Goal: Task Accomplishment & Management: Manage account settings

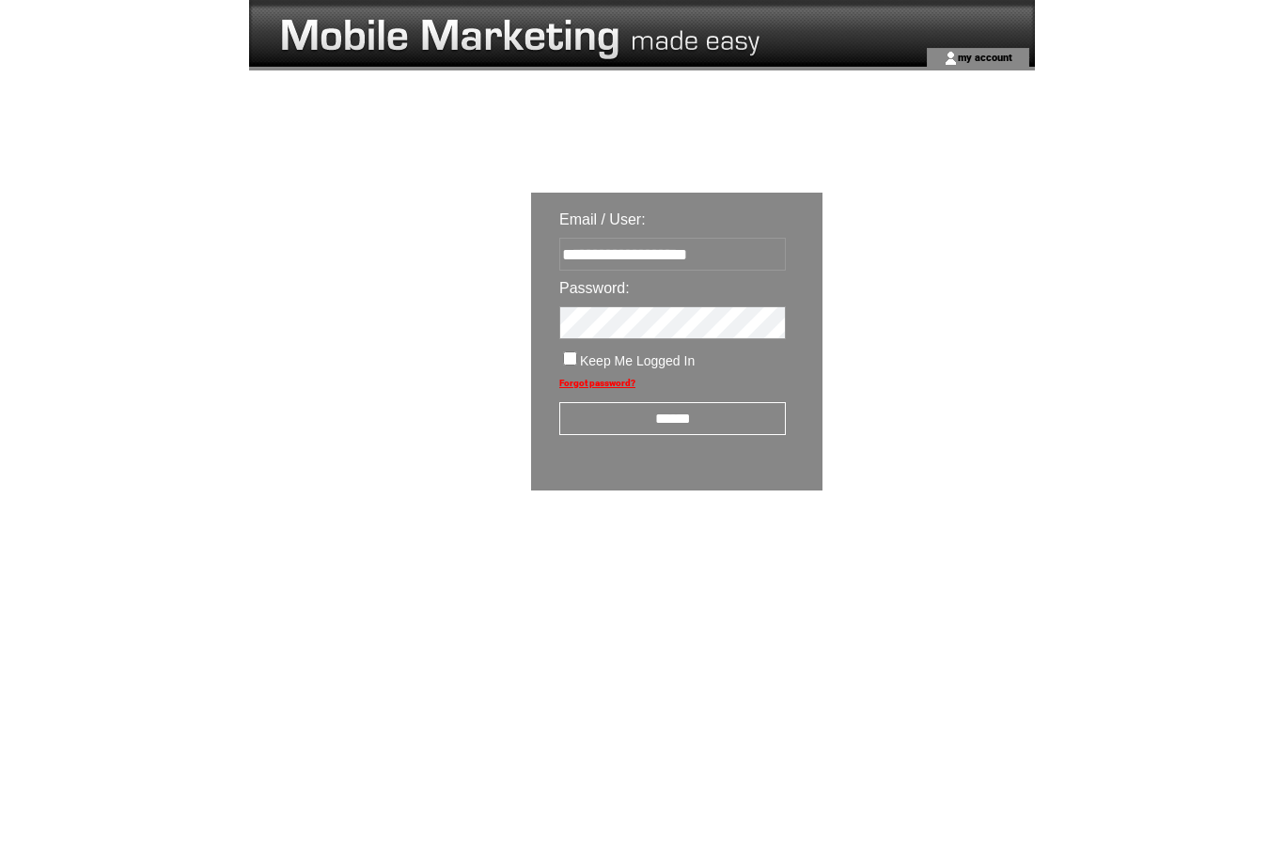
click input "submit" at bounding box center [0, 0] width 0 height 0
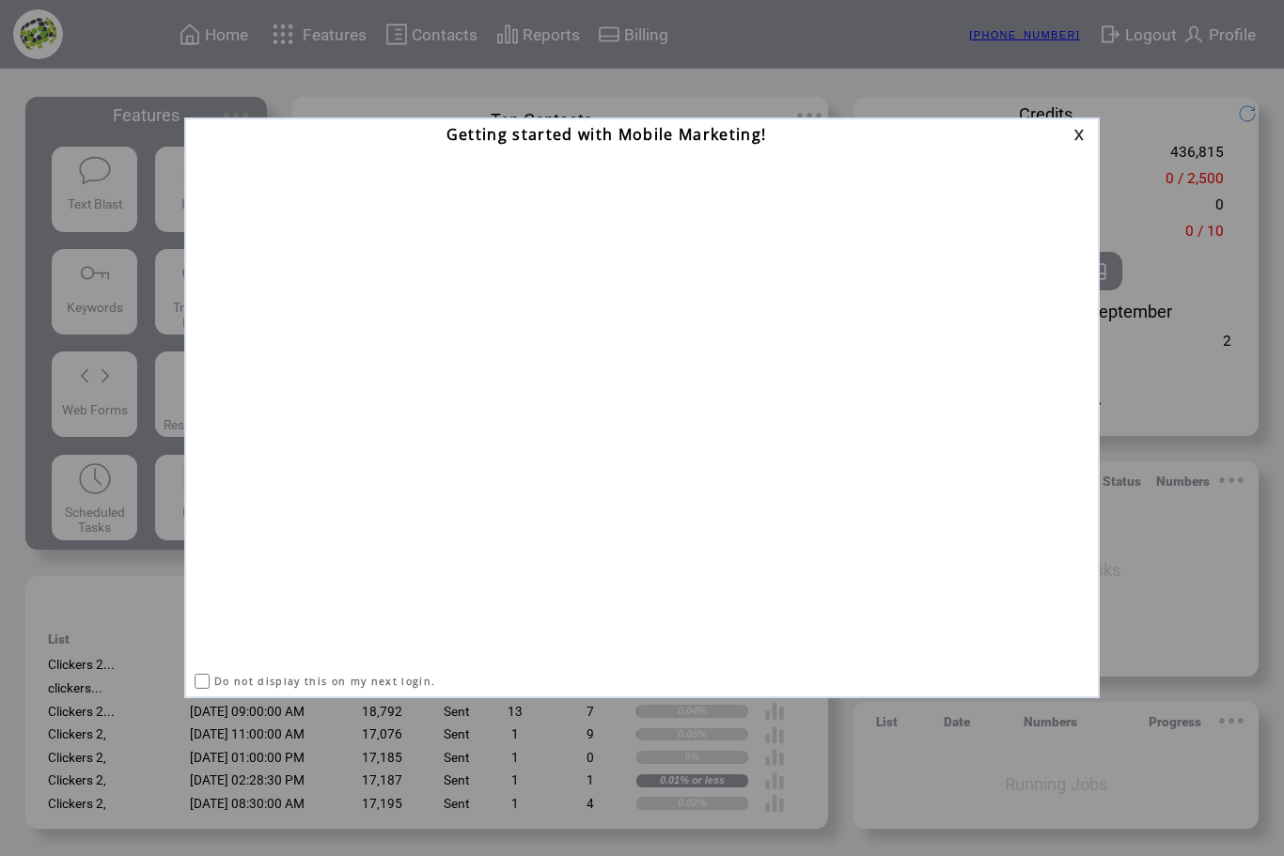
click at [1077, 134] on link at bounding box center [1081, 135] width 17 height 12
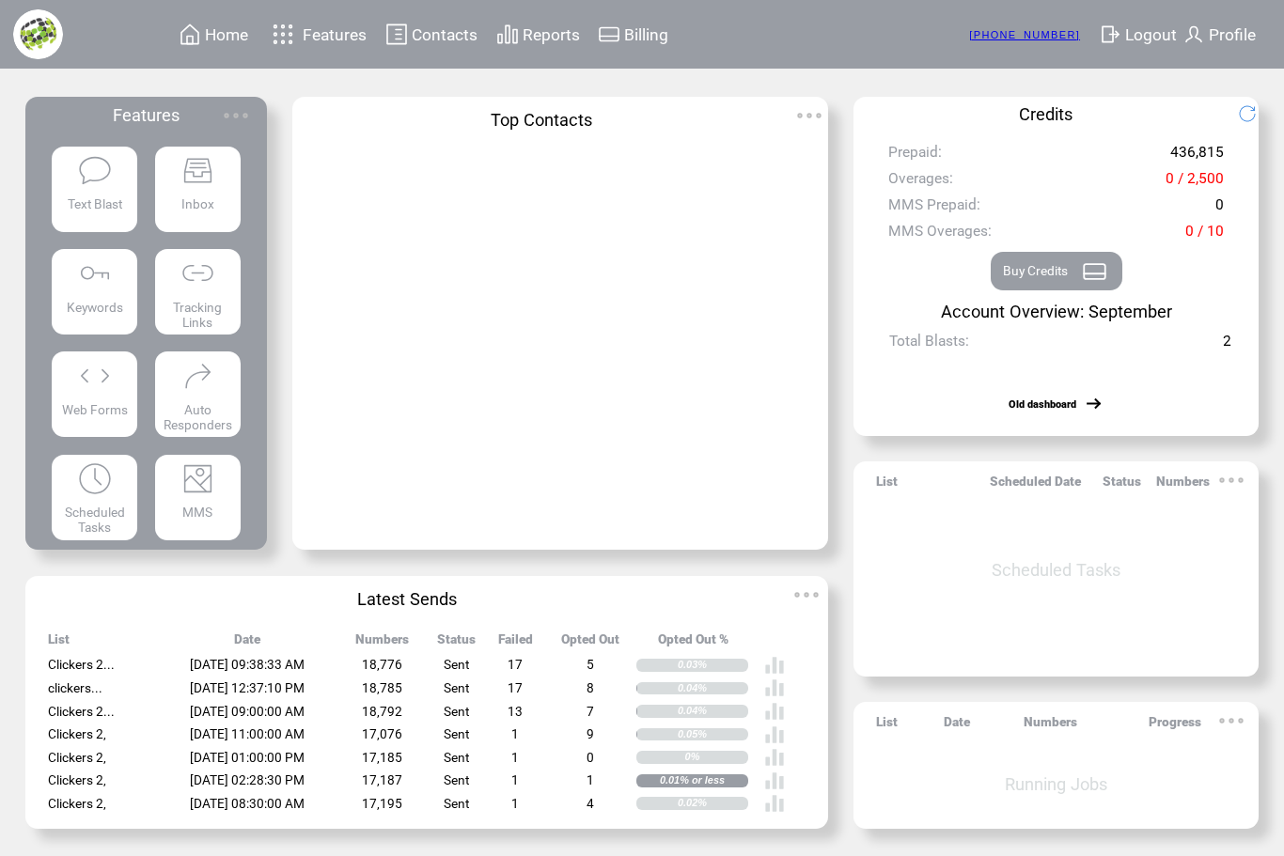
scroll to position [62, 0]
click at [92, 256] on img at bounding box center [94, 273] width 35 height 35
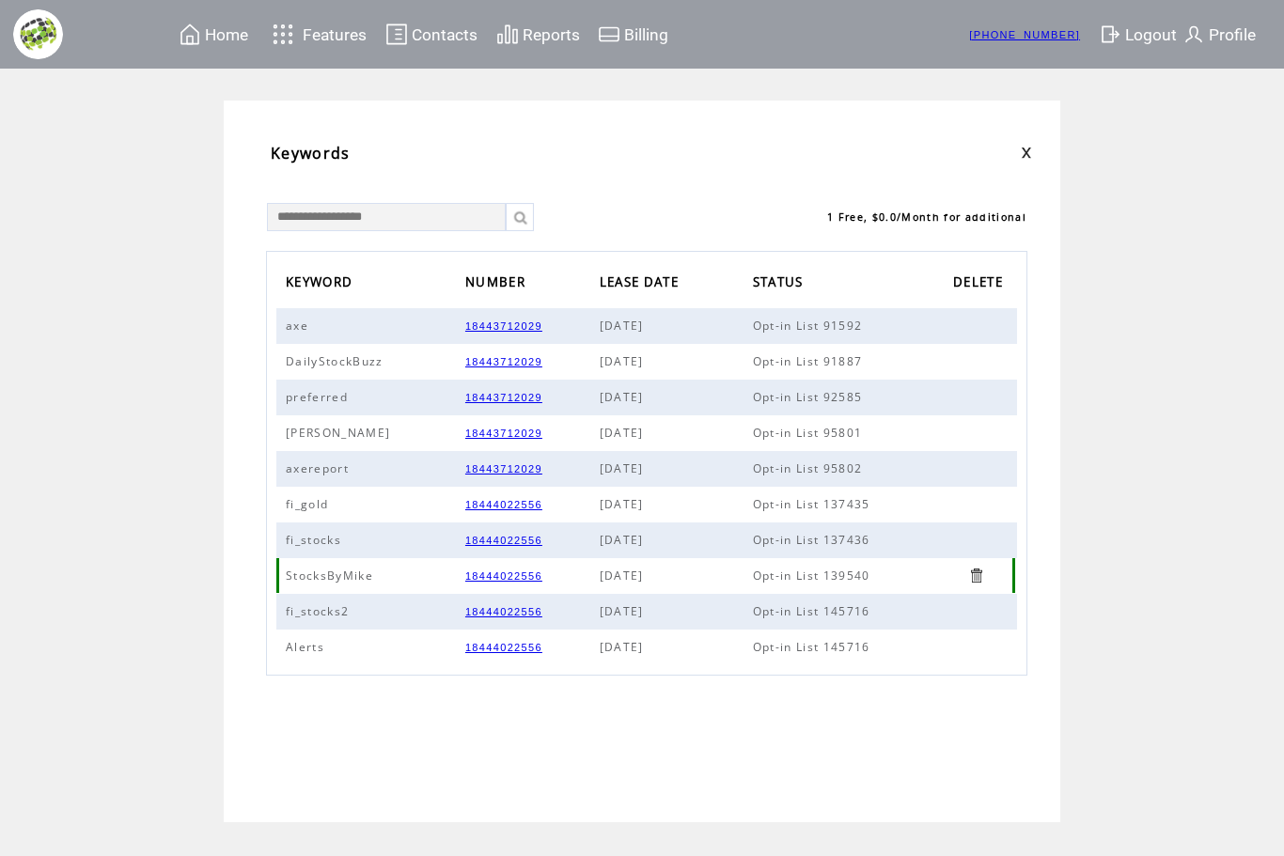
click at [320, 584] on span "StocksByMike" at bounding box center [332, 576] width 92 height 16
click at [233, 38] on span "Home" at bounding box center [226, 34] width 43 height 19
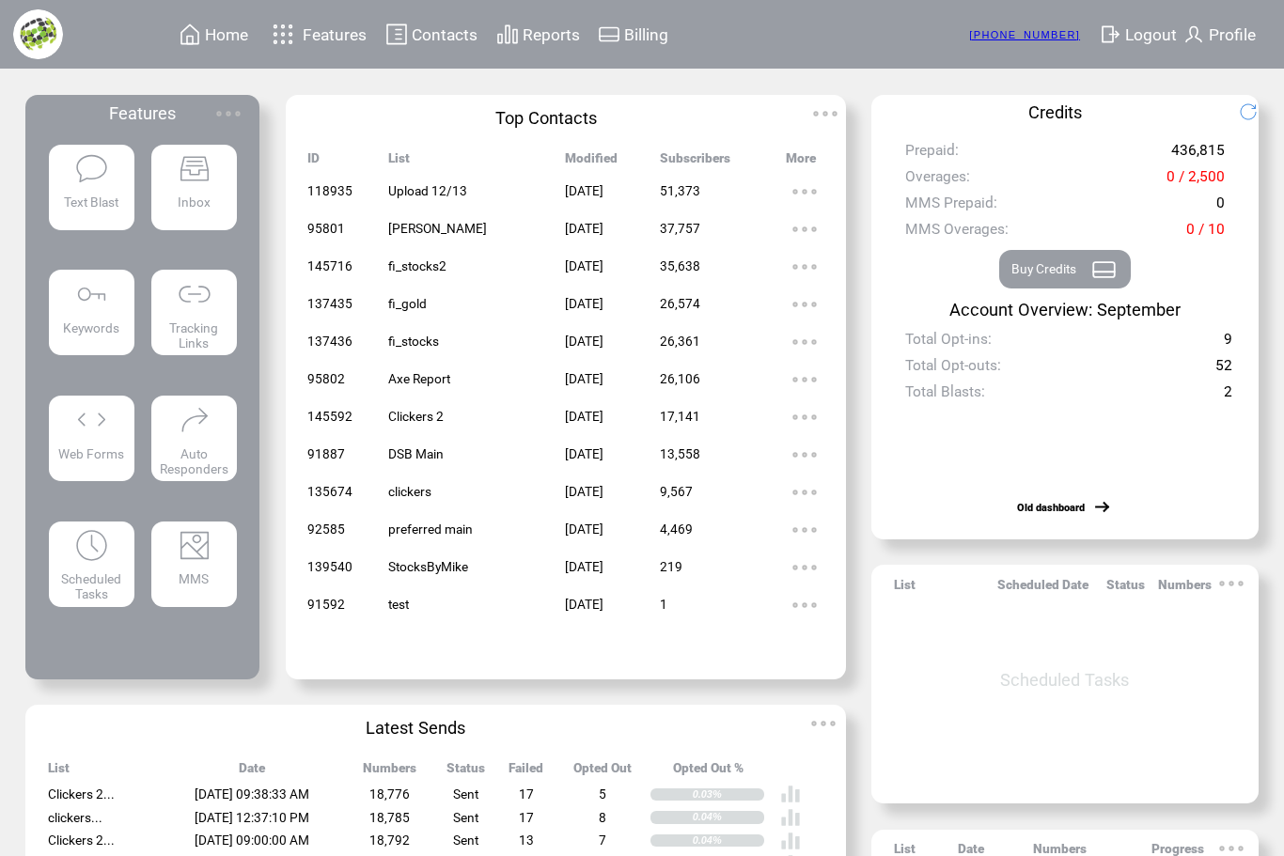
click at [430, 39] on span "Contacts" at bounding box center [445, 34] width 66 height 19
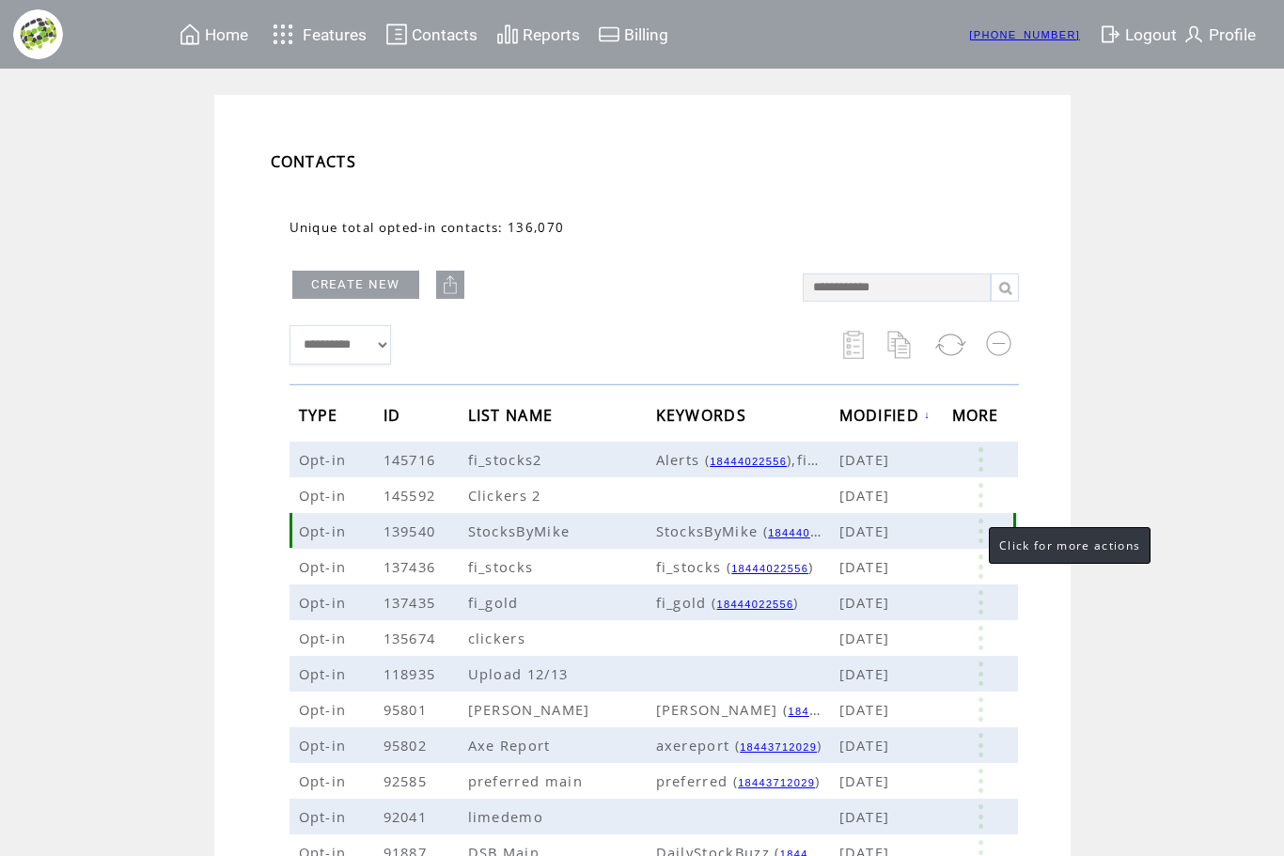
click at [977, 532] on link at bounding box center [980, 531] width 56 height 24
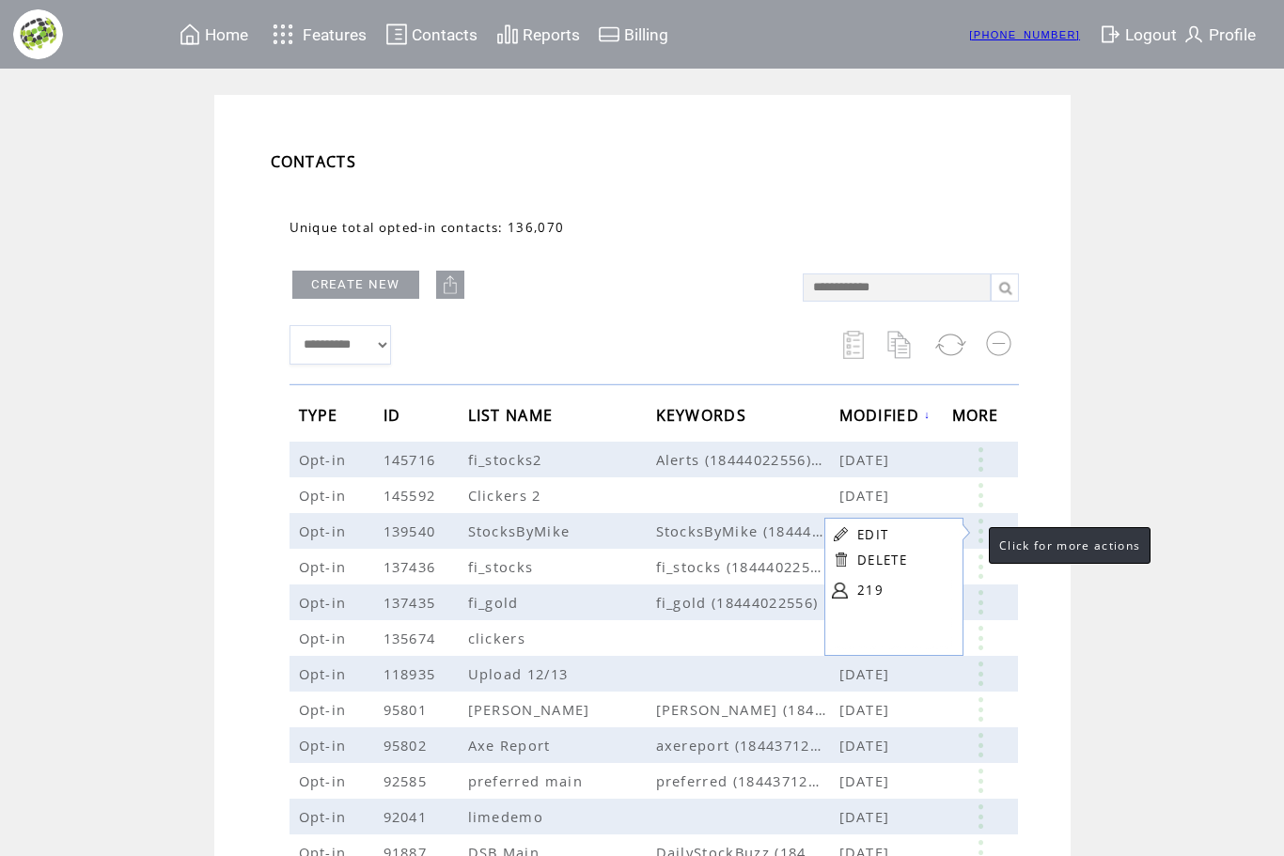
click at [977, 532] on link at bounding box center [980, 531] width 56 height 24
click at [1133, 456] on td "**********" at bounding box center [642, 585] width 1284 height 980
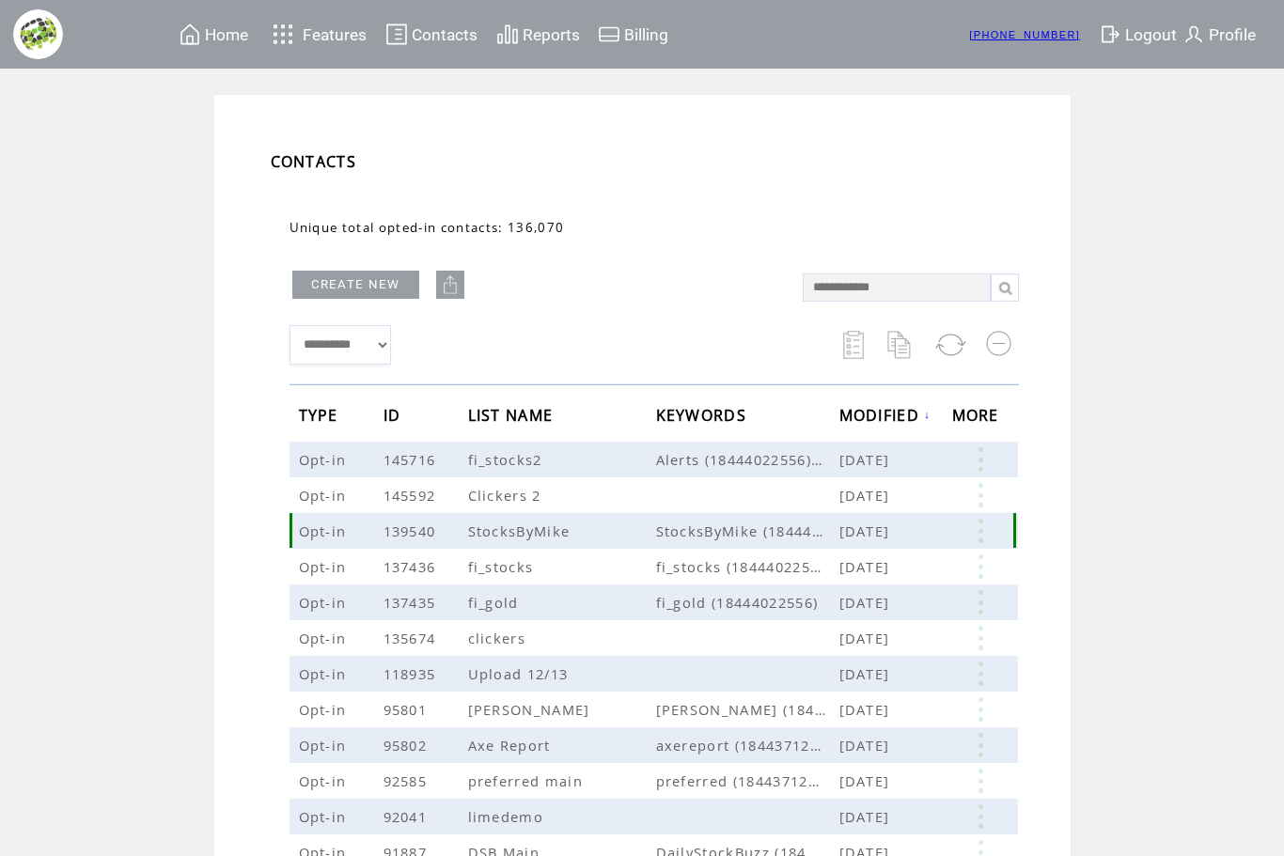
click at [990, 540] on link at bounding box center [980, 531] width 56 height 24
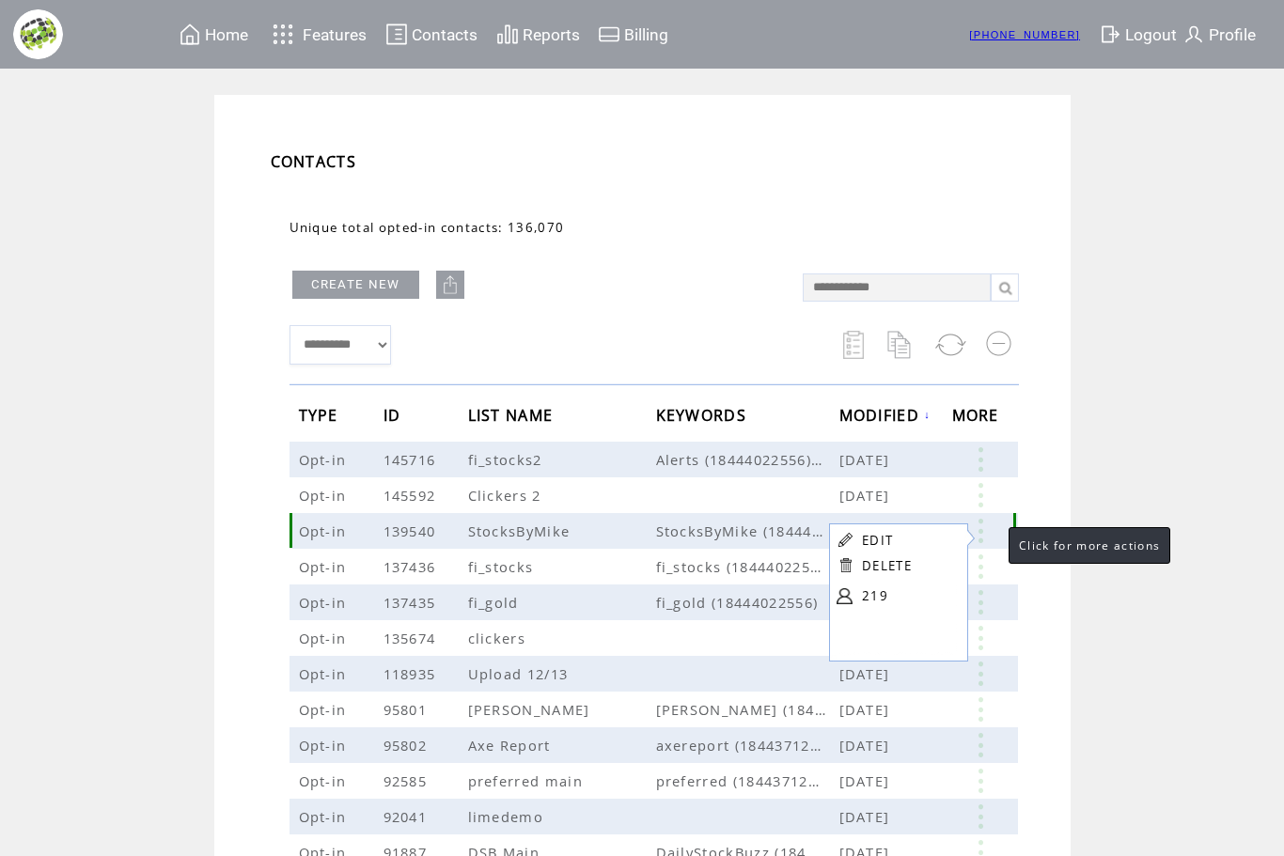
click at [981, 538] on link at bounding box center [980, 531] width 56 height 24
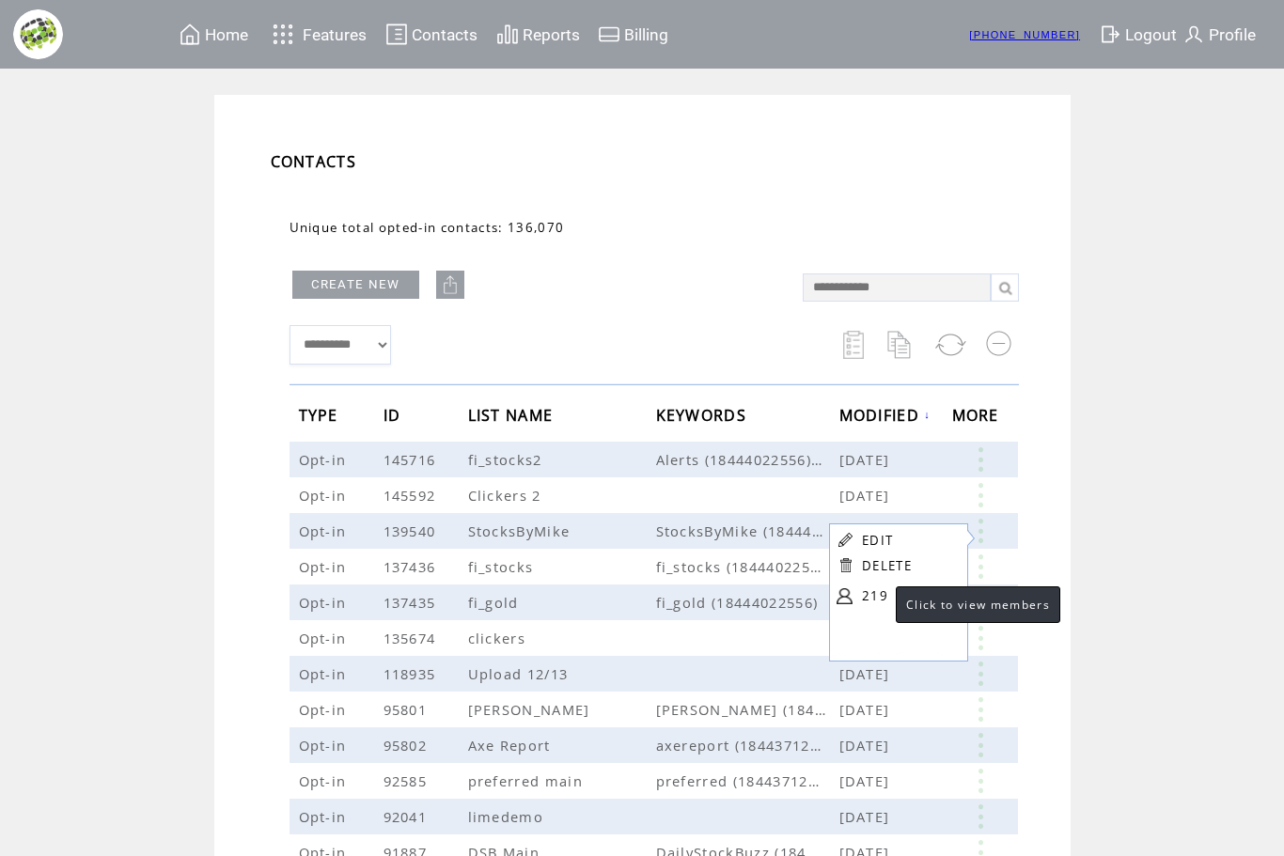
click at [877, 601] on link "219" at bounding box center [909, 596] width 94 height 28
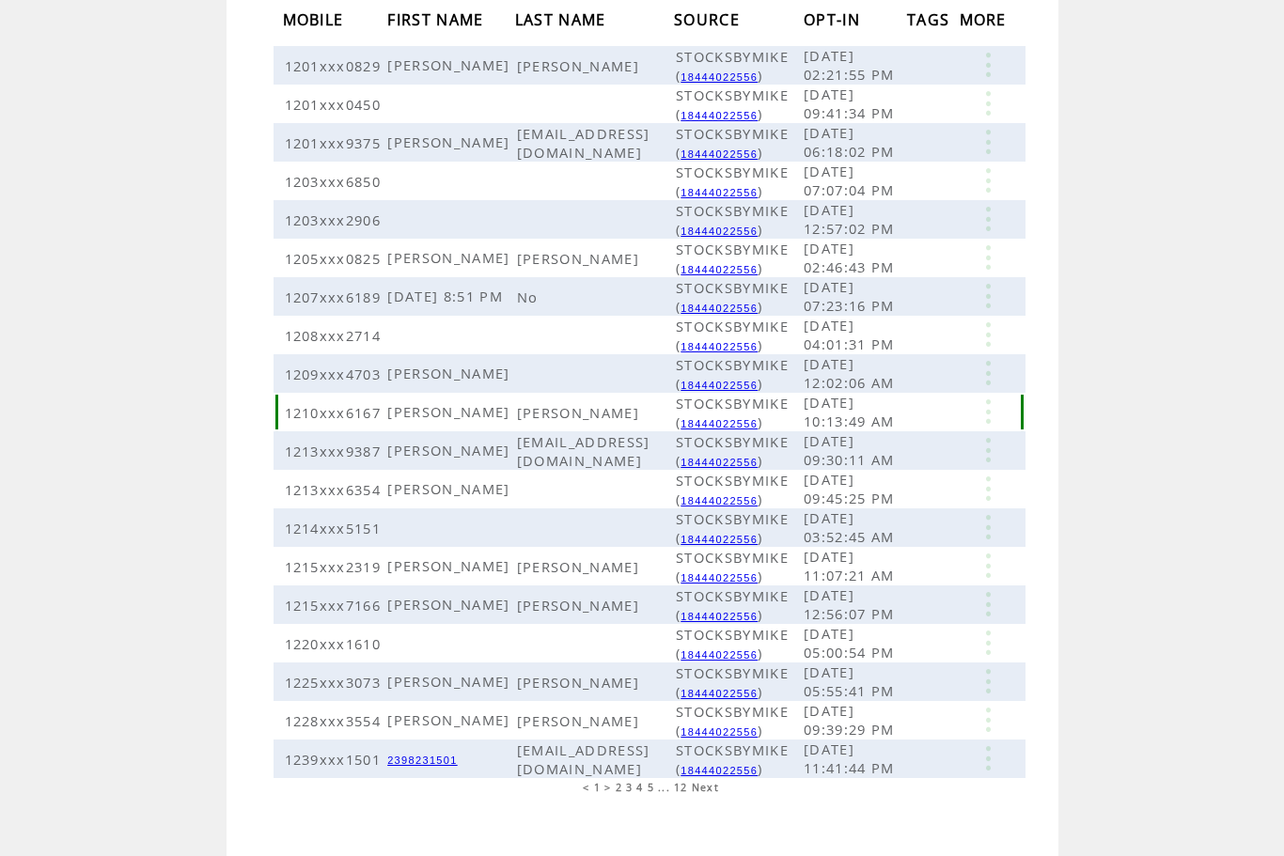
scroll to position [258, 0]
click at [683, 794] on span "12" at bounding box center [681, 787] width 14 height 13
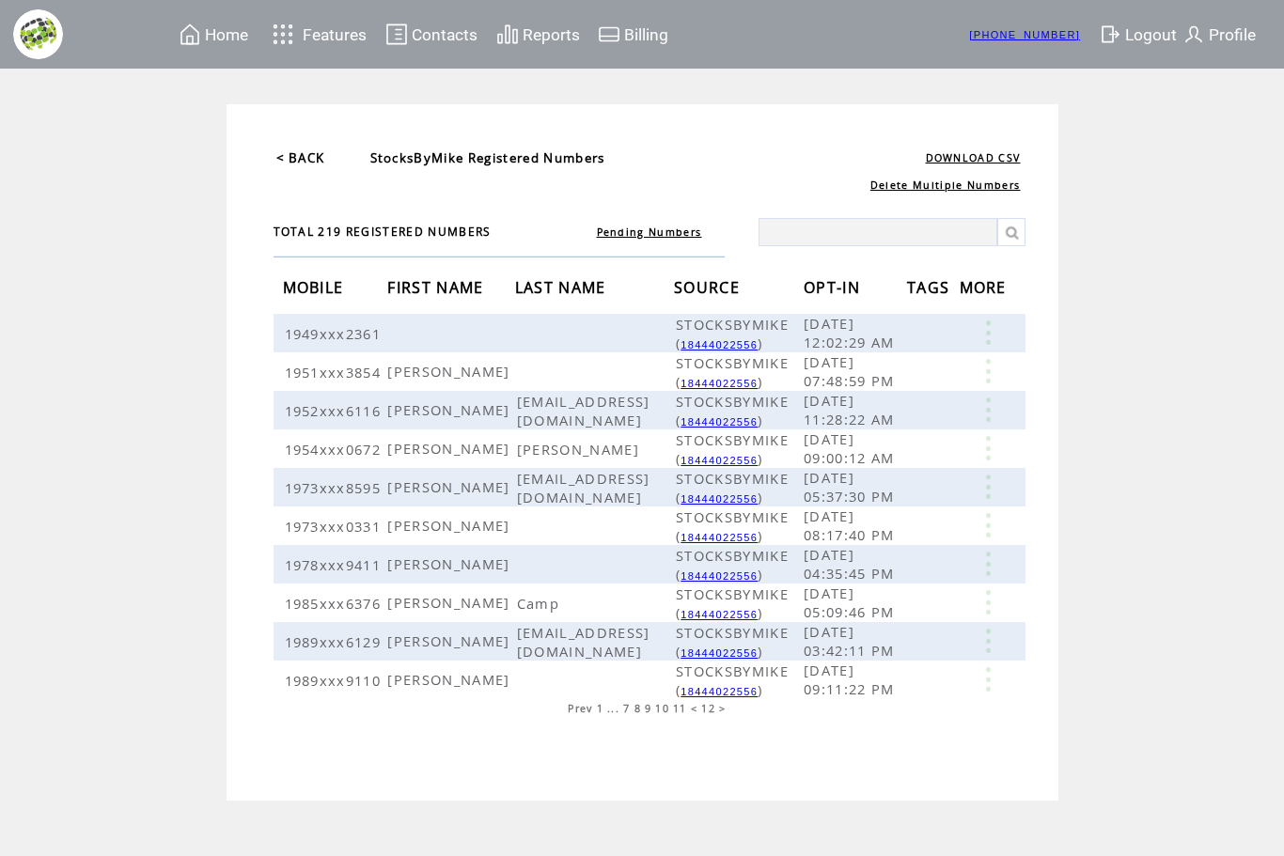
click at [598, 715] on span "1" at bounding box center [600, 708] width 7 height 13
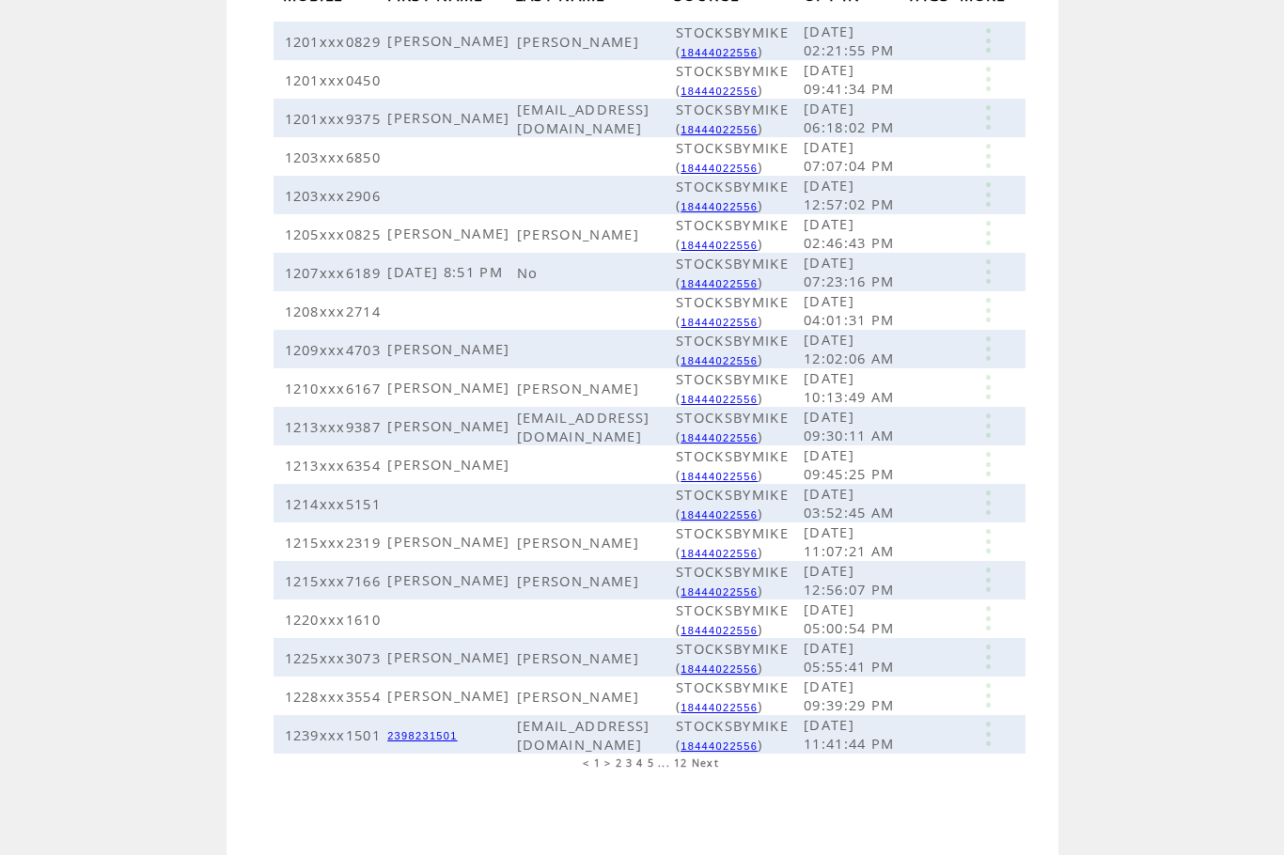
scroll to position [291, 0]
click at [596, 771] on span "< 1 >" at bounding box center [597, 764] width 29 height 13
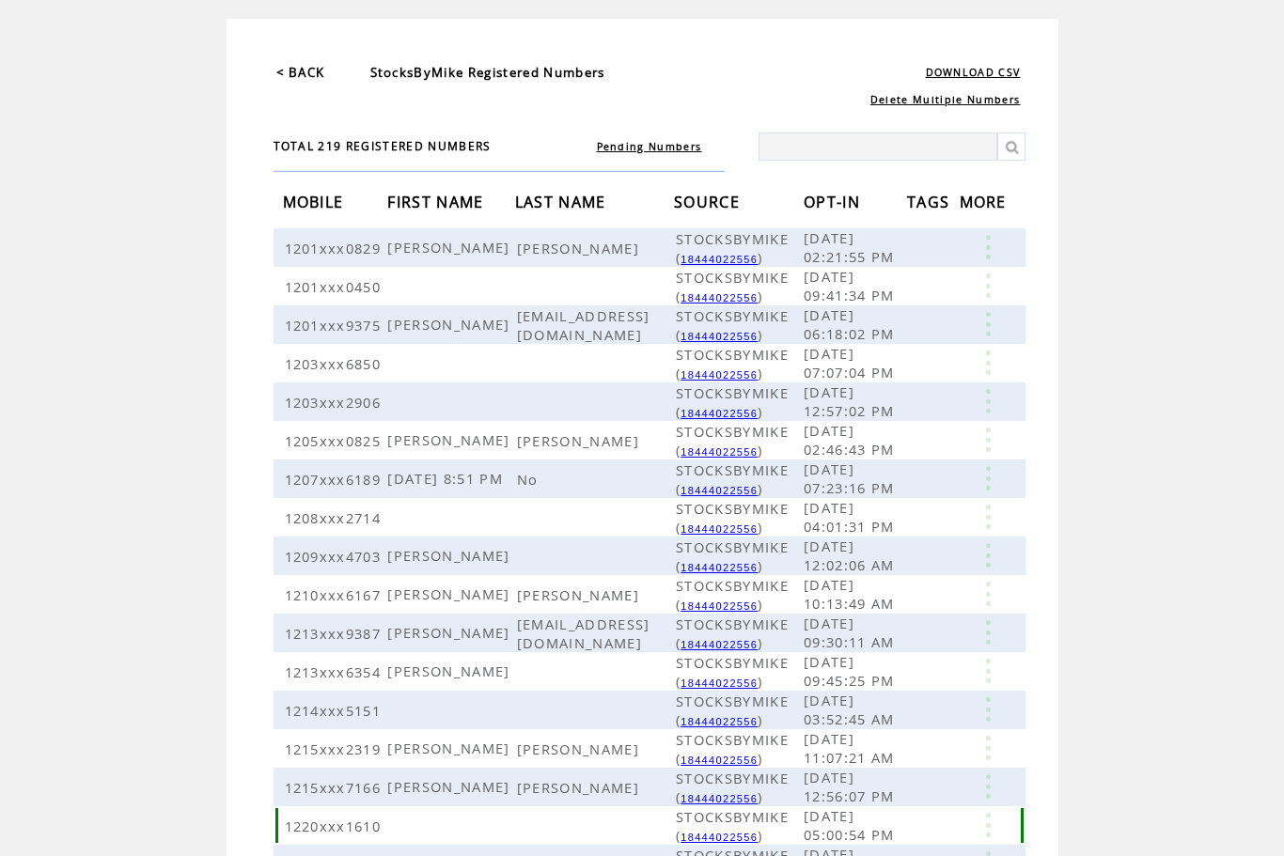
scroll to position [0, 0]
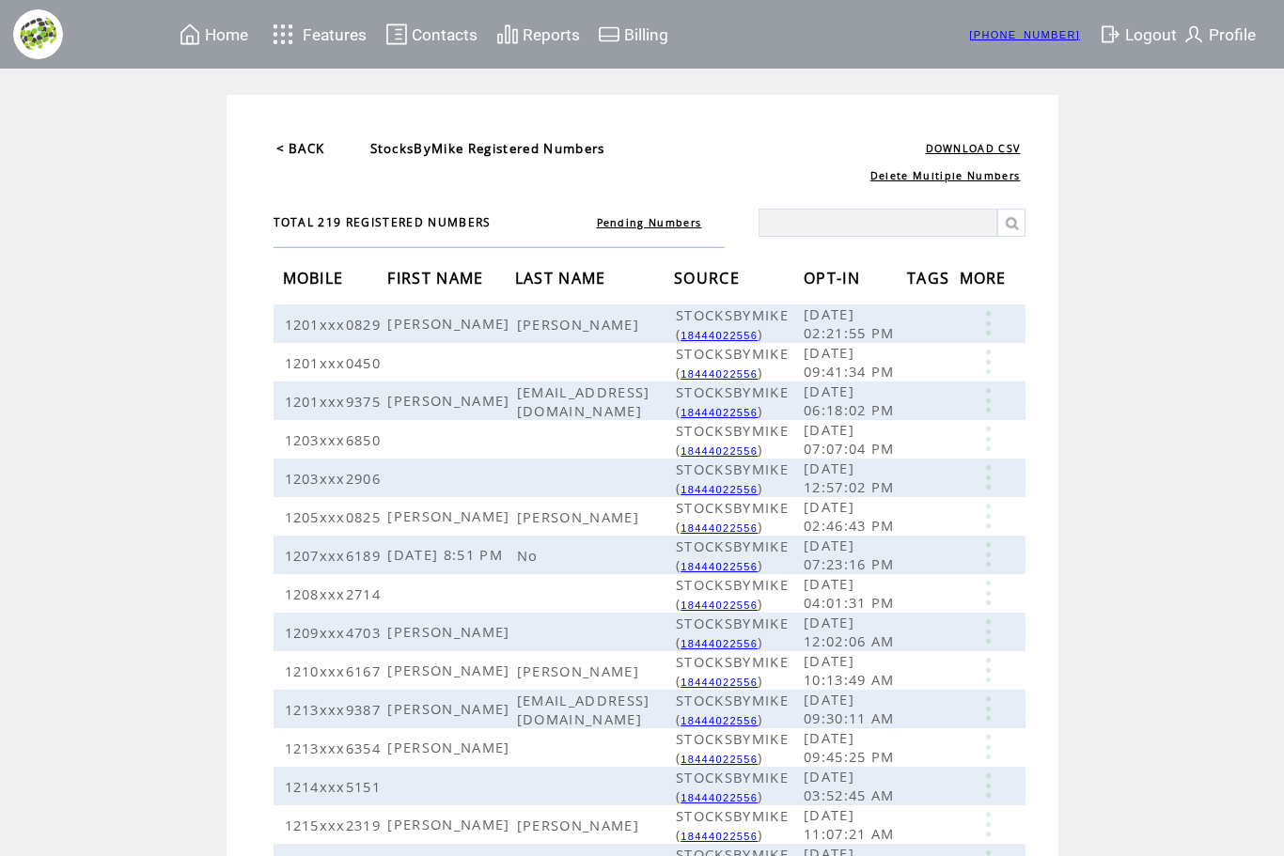
click at [432, 38] on span "Contacts" at bounding box center [445, 34] width 66 height 19
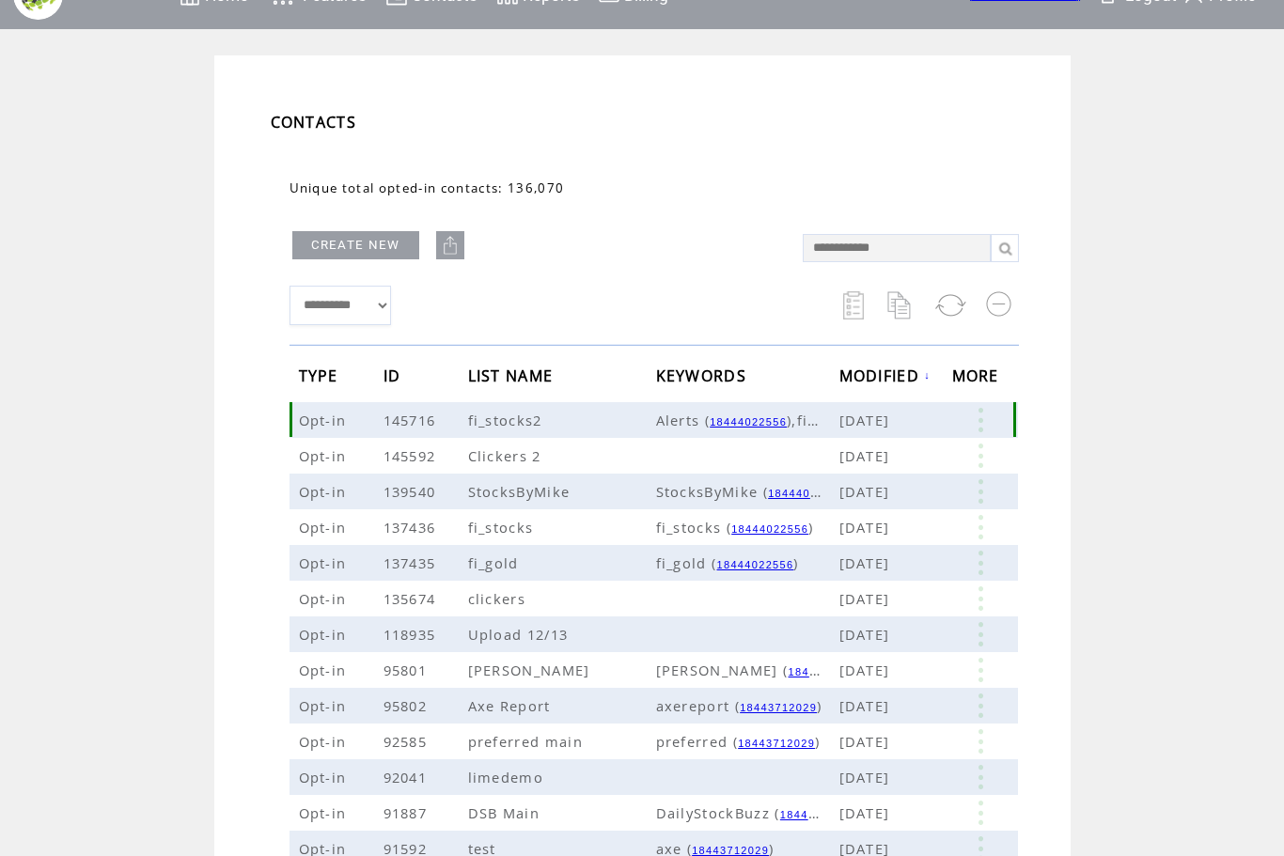
scroll to position [39, 0]
click at [986, 498] on link at bounding box center [980, 491] width 56 height 24
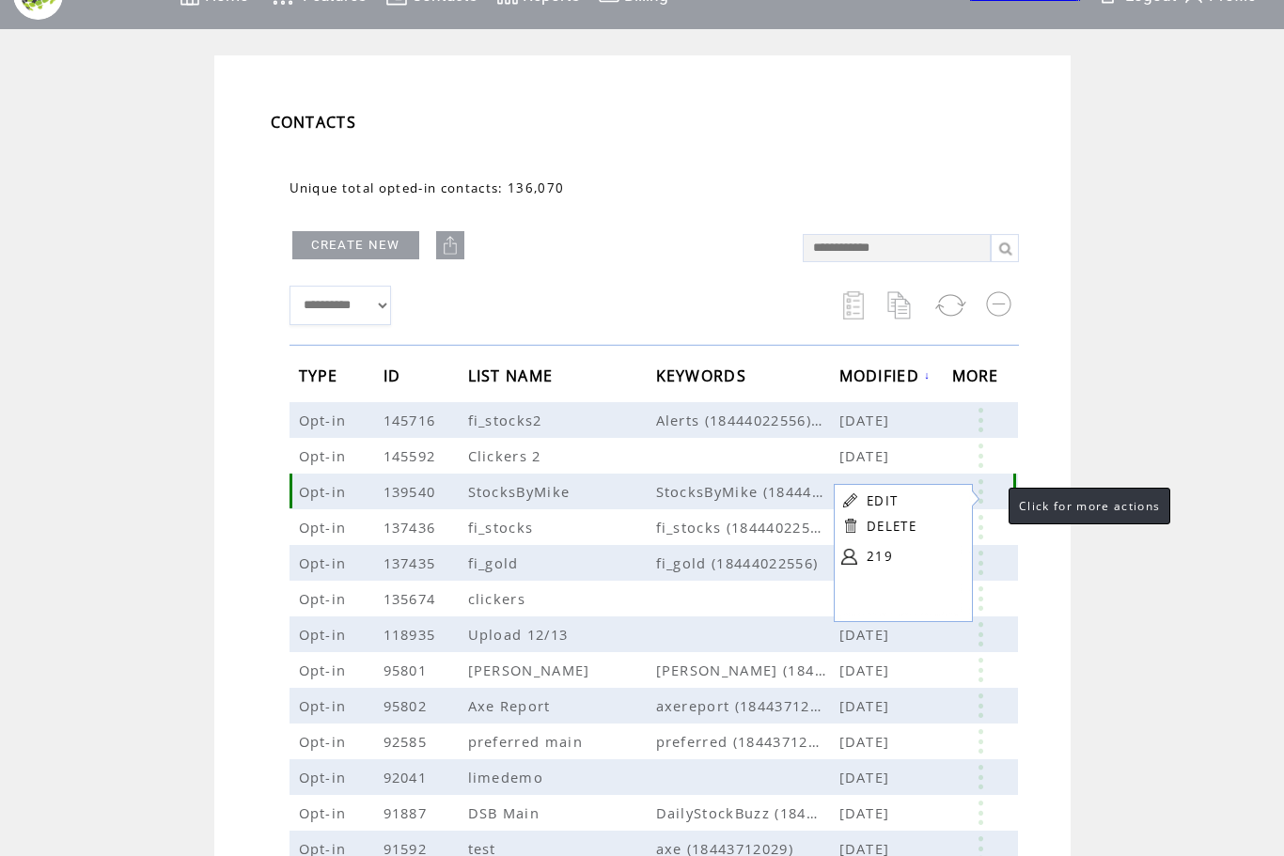
click at [986, 498] on link at bounding box center [980, 491] width 56 height 24
